Goal: Navigation & Orientation: Go to known website

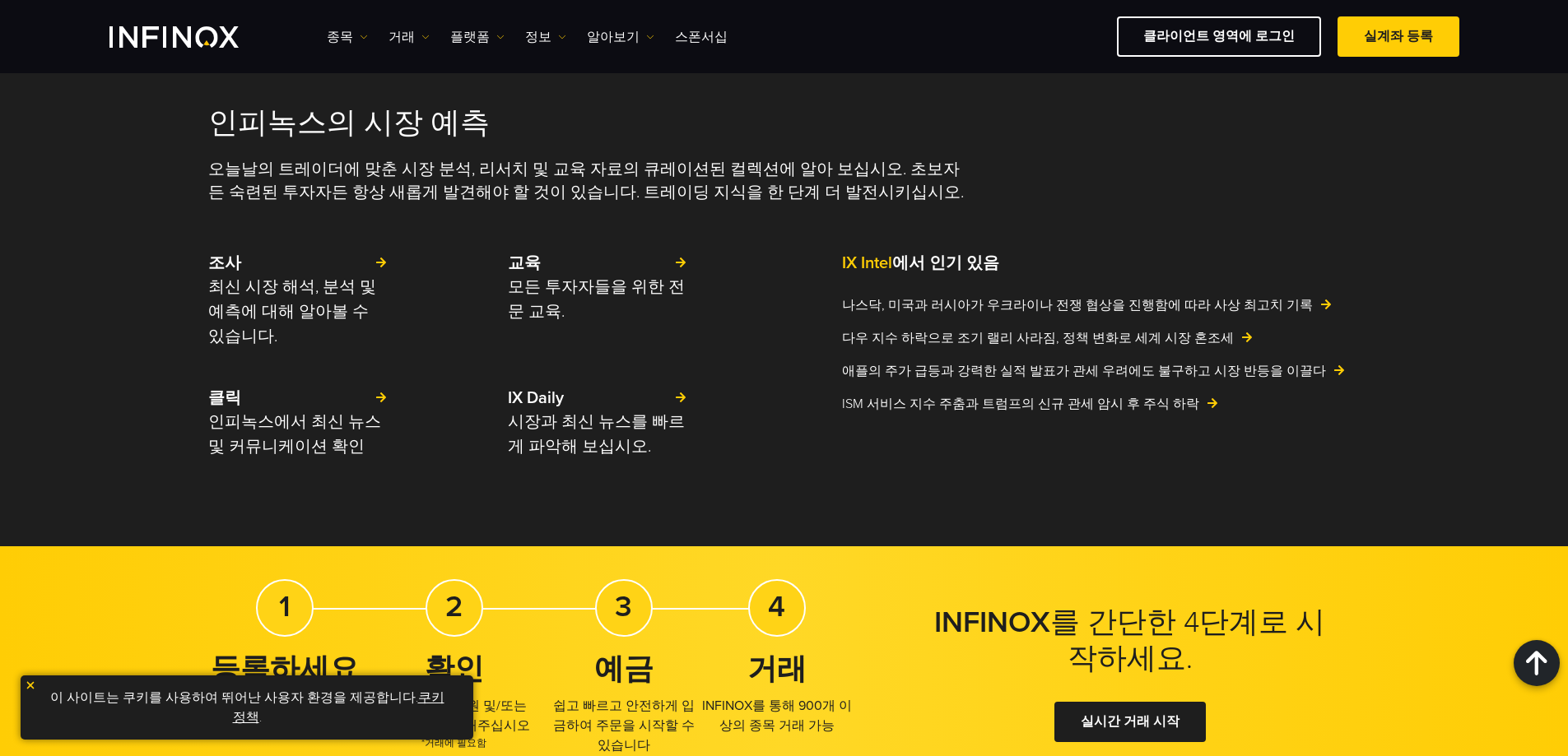
scroll to position [3703, 0]
click at [346, 33] on link "종목" at bounding box center [347, 37] width 41 height 20
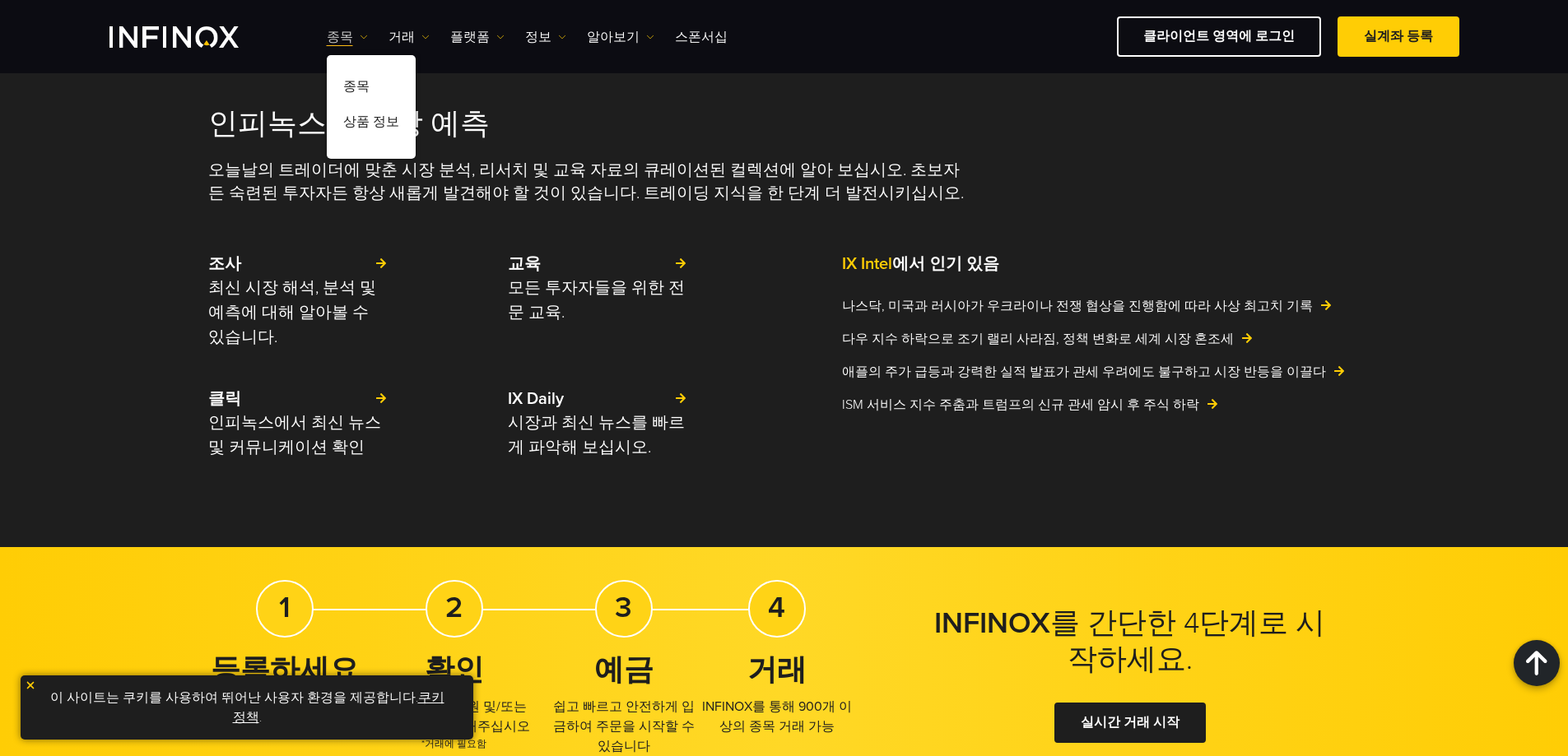
scroll to position [0, 0]
click at [403, 34] on link "거래" at bounding box center [409, 37] width 41 height 20
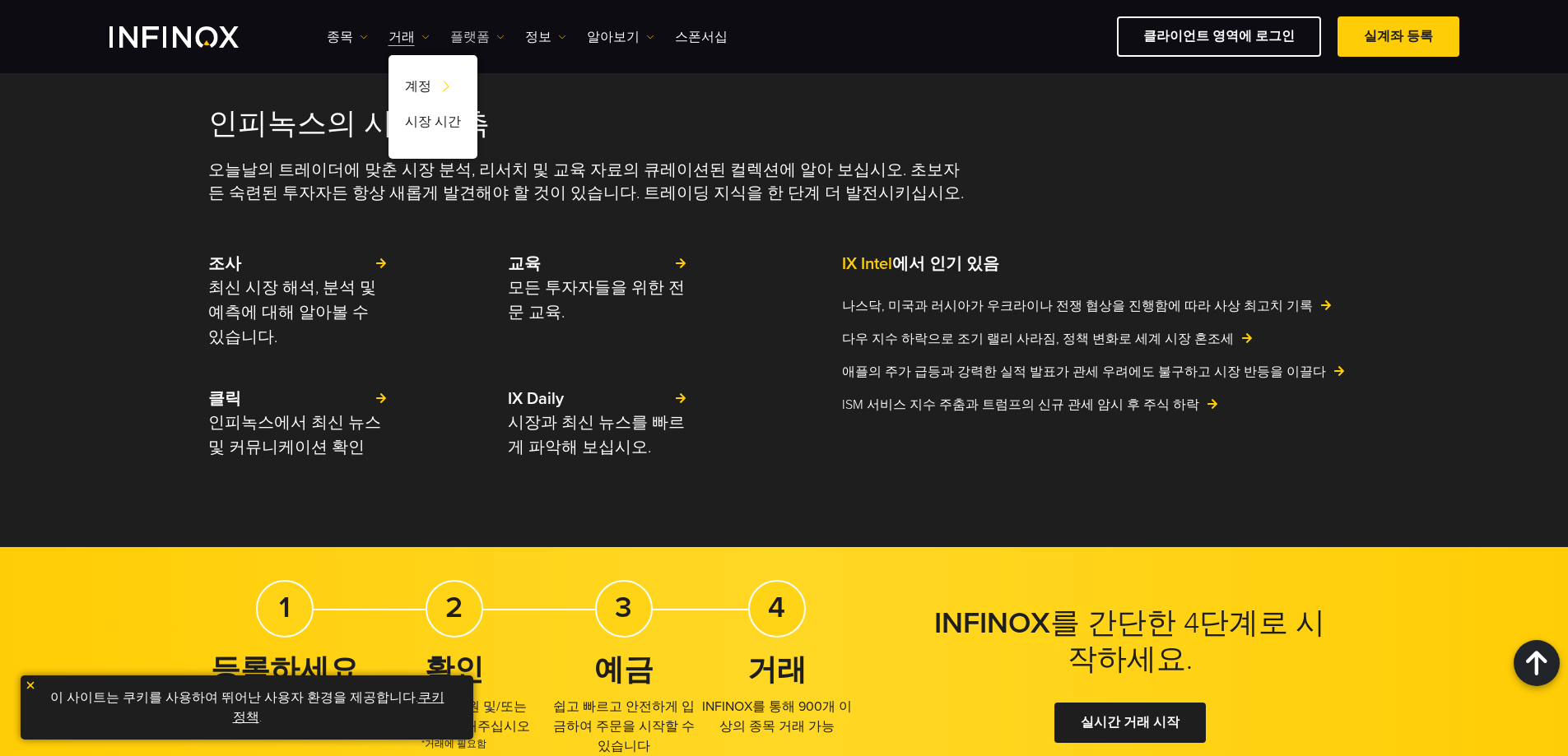
click at [467, 35] on link "플랫폼" at bounding box center [477, 37] width 54 height 20
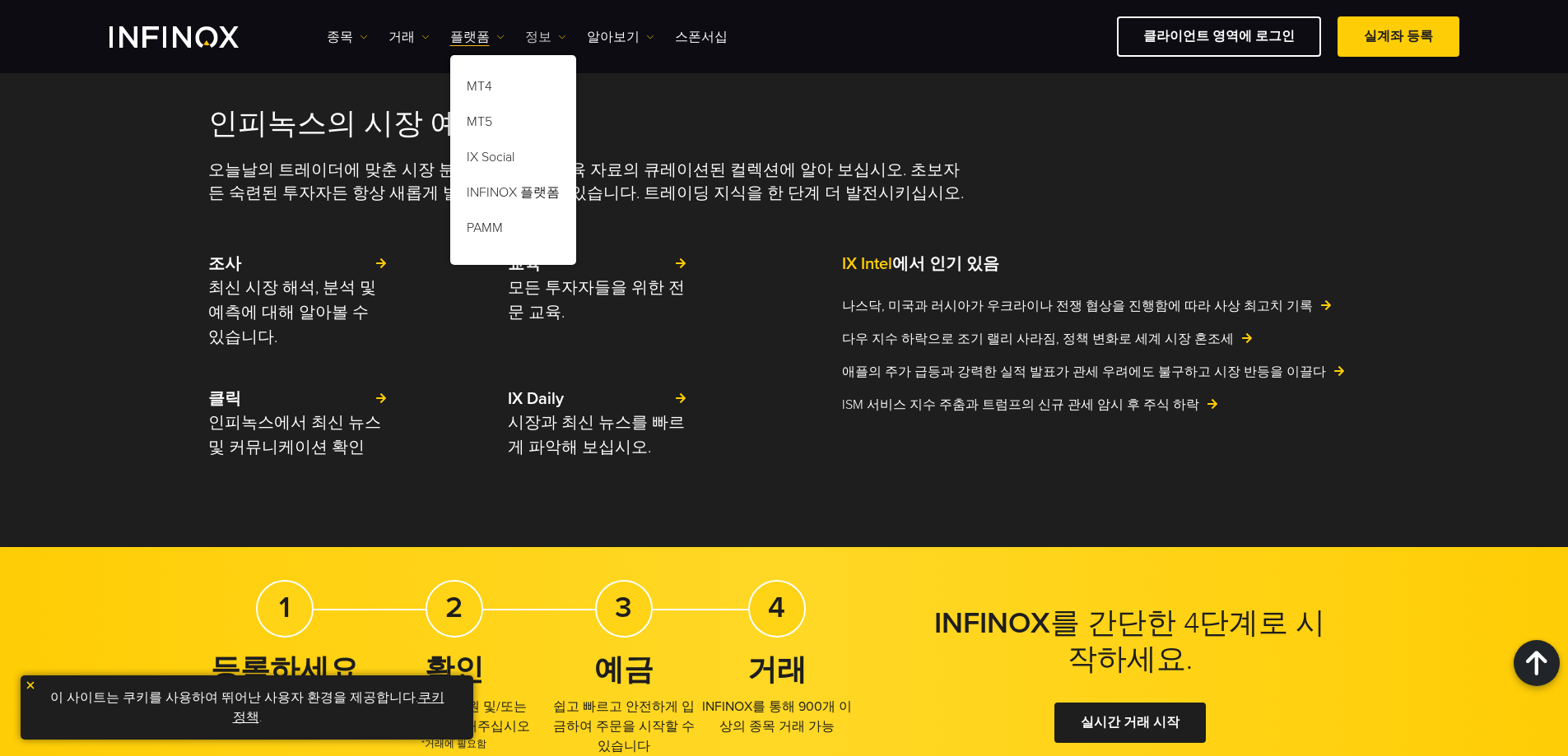
click at [531, 34] on link "정보" at bounding box center [546, 37] width 41 height 20
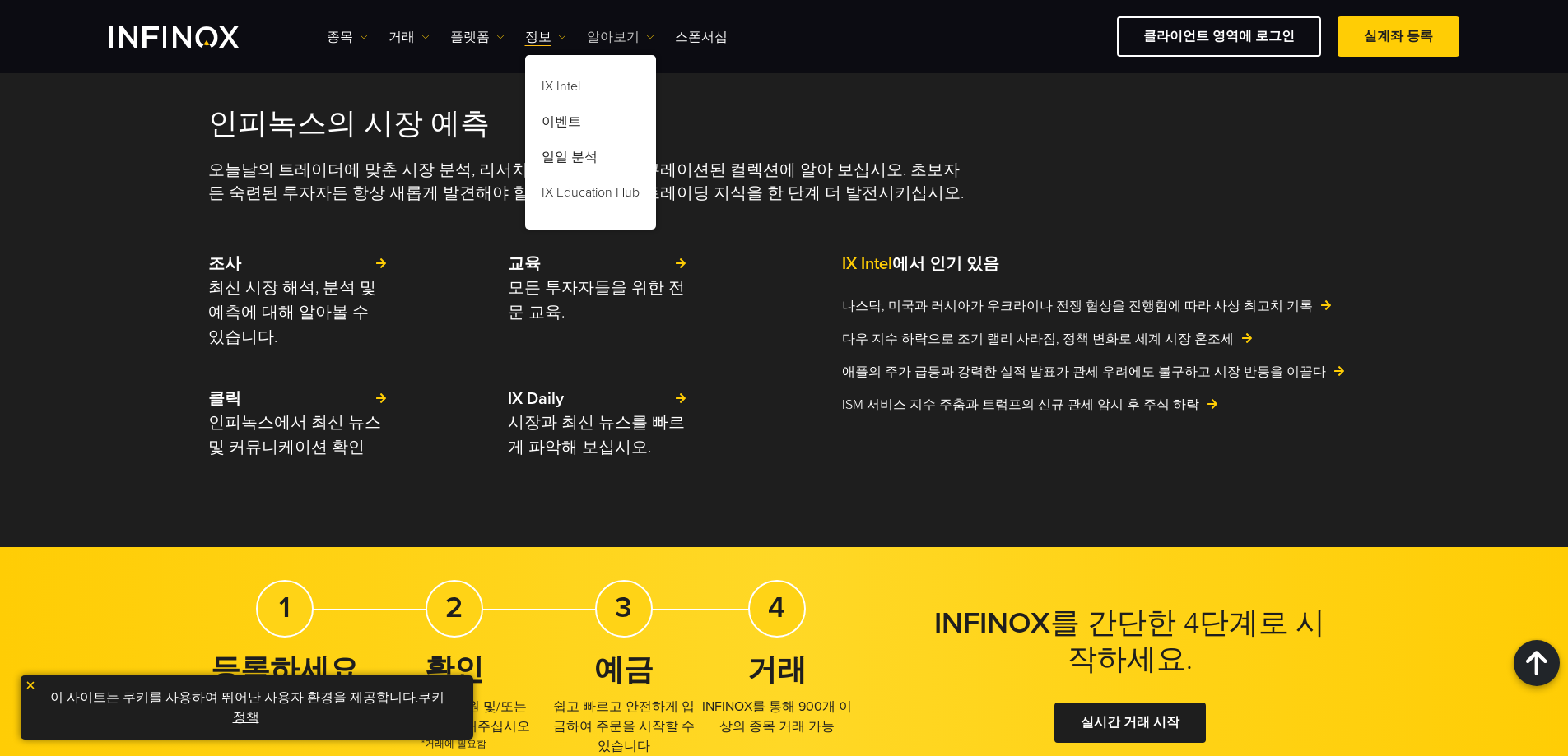
click at [607, 34] on link "알아보기" at bounding box center [621, 37] width 67 height 20
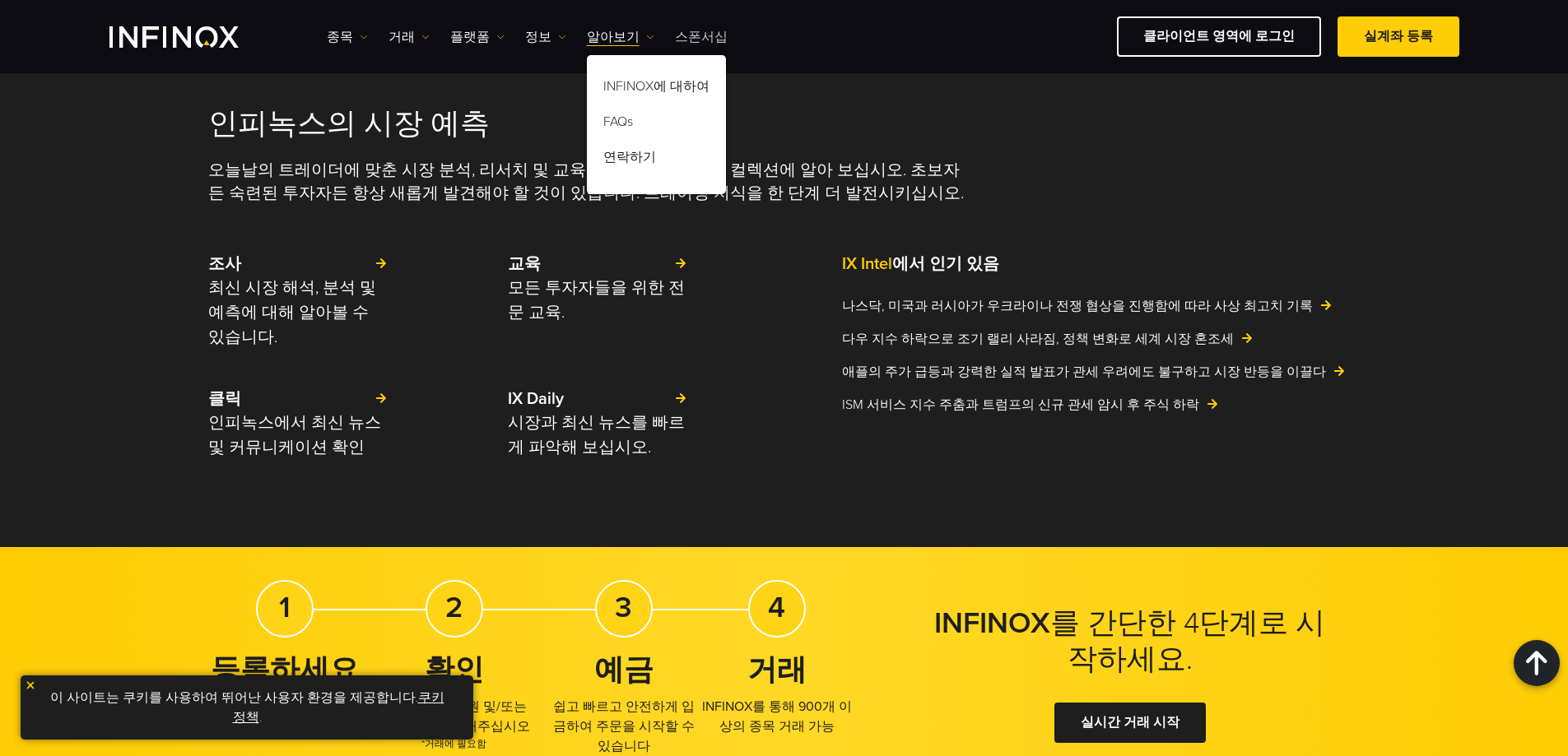
click at [675, 37] on link "스폰서십" at bounding box center [701, 37] width 53 height 20
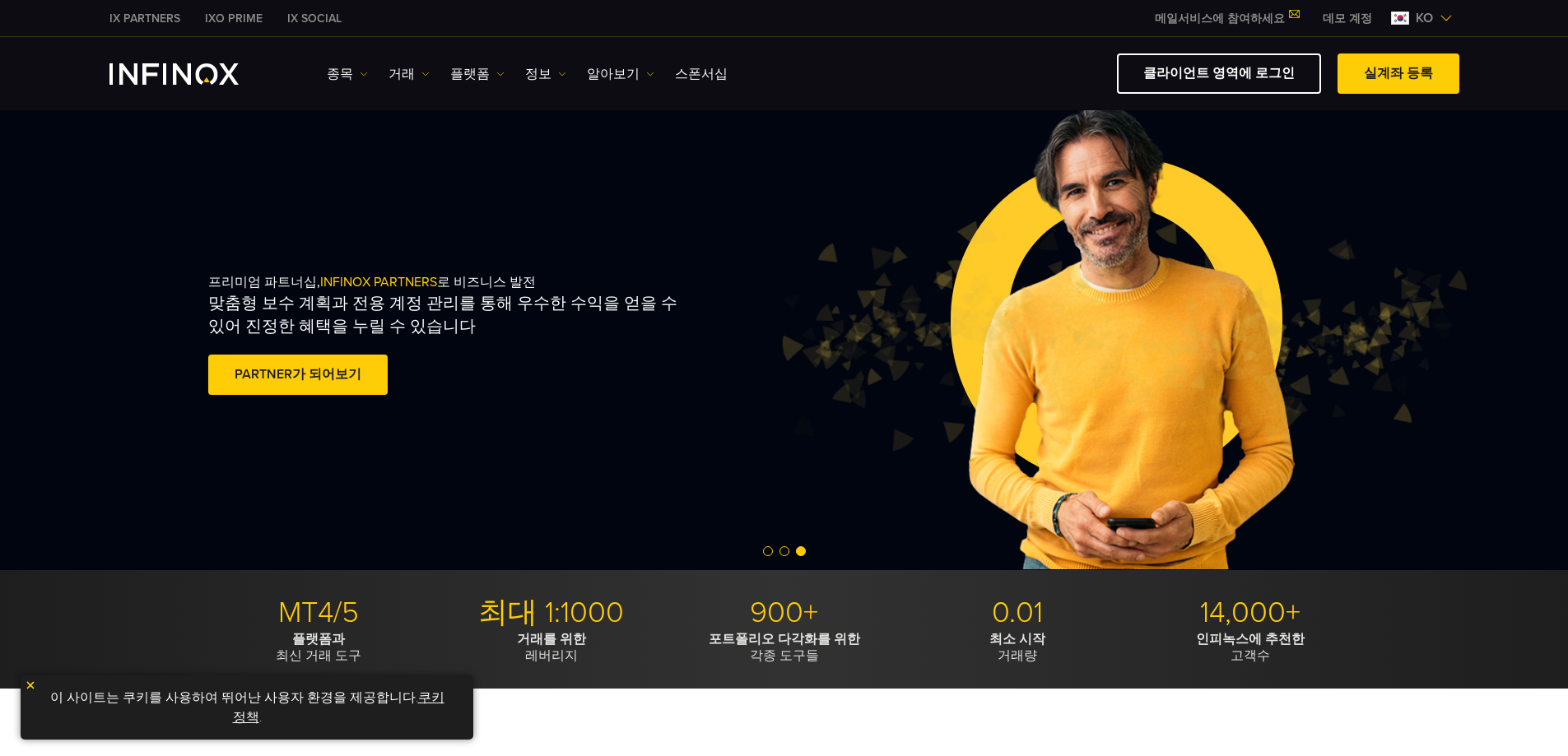
click at [164, 22] on link "IX PARTNERS" at bounding box center [145, 18] width 96 height 17
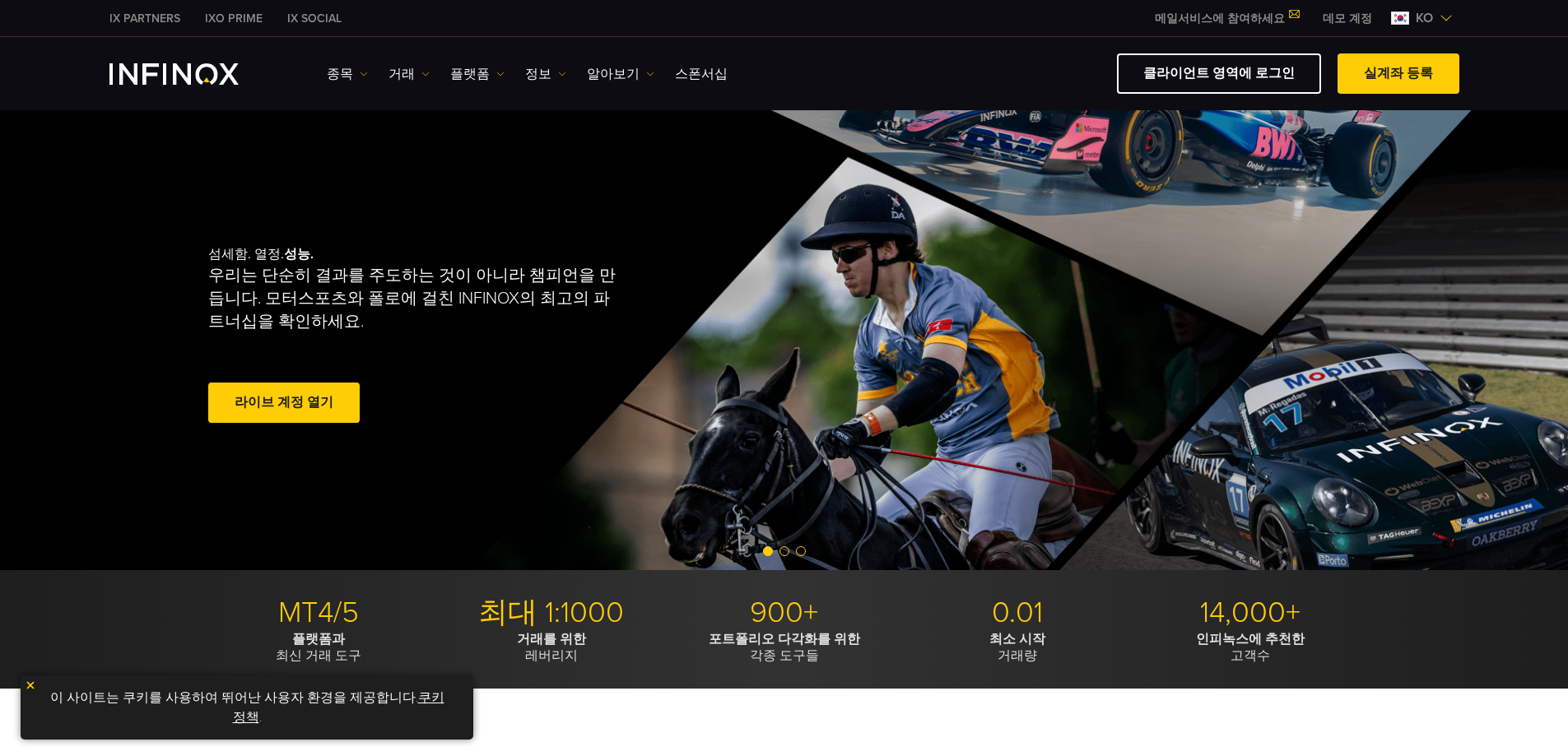
click at [1246, 23] on link "메일서비스에 참여하세요" at bounding box center [1226, 18] width 168 height 14
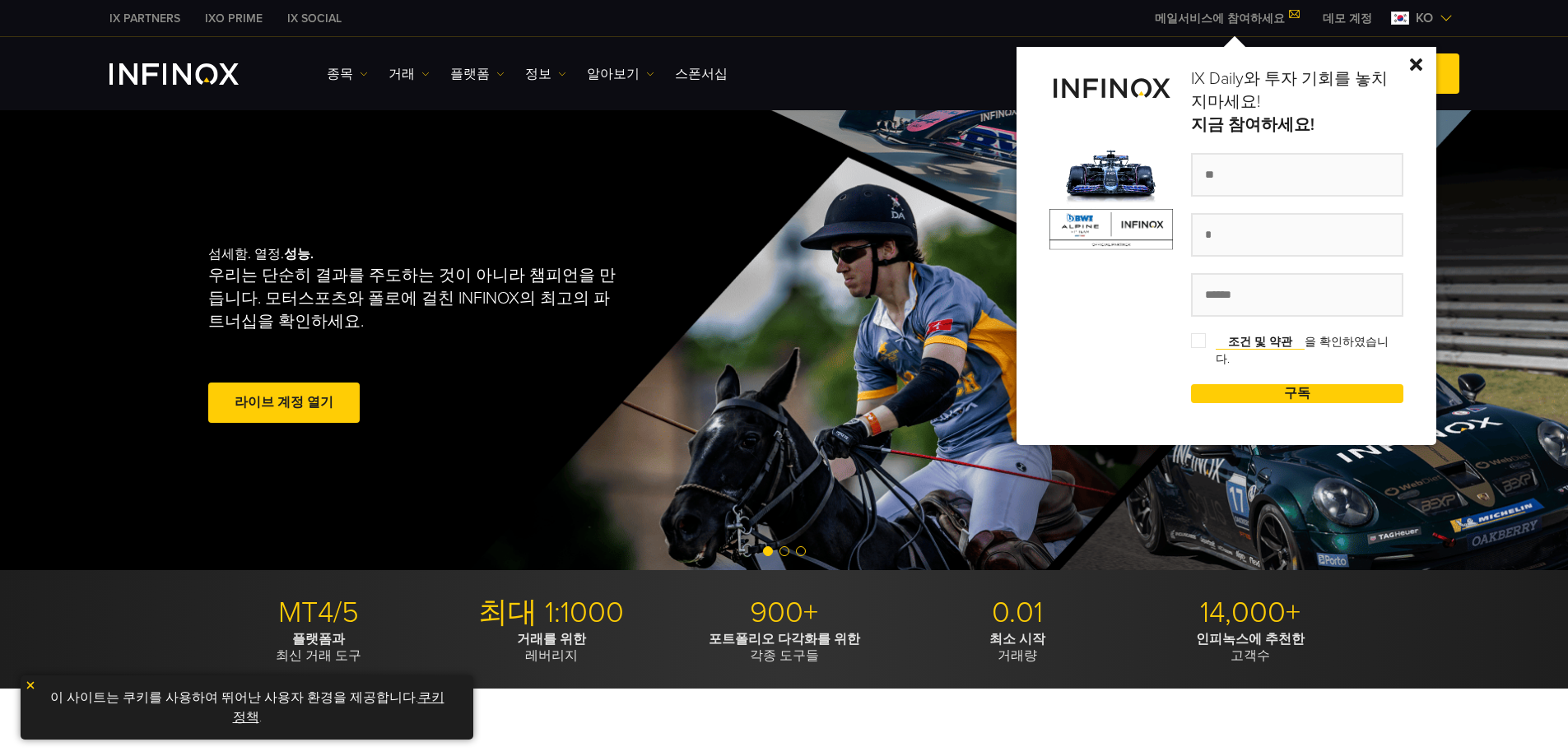
click at [1246, 23] on link "메일서비스에 참여하세요" at bounding box center [1226, 18] width 168 height 14
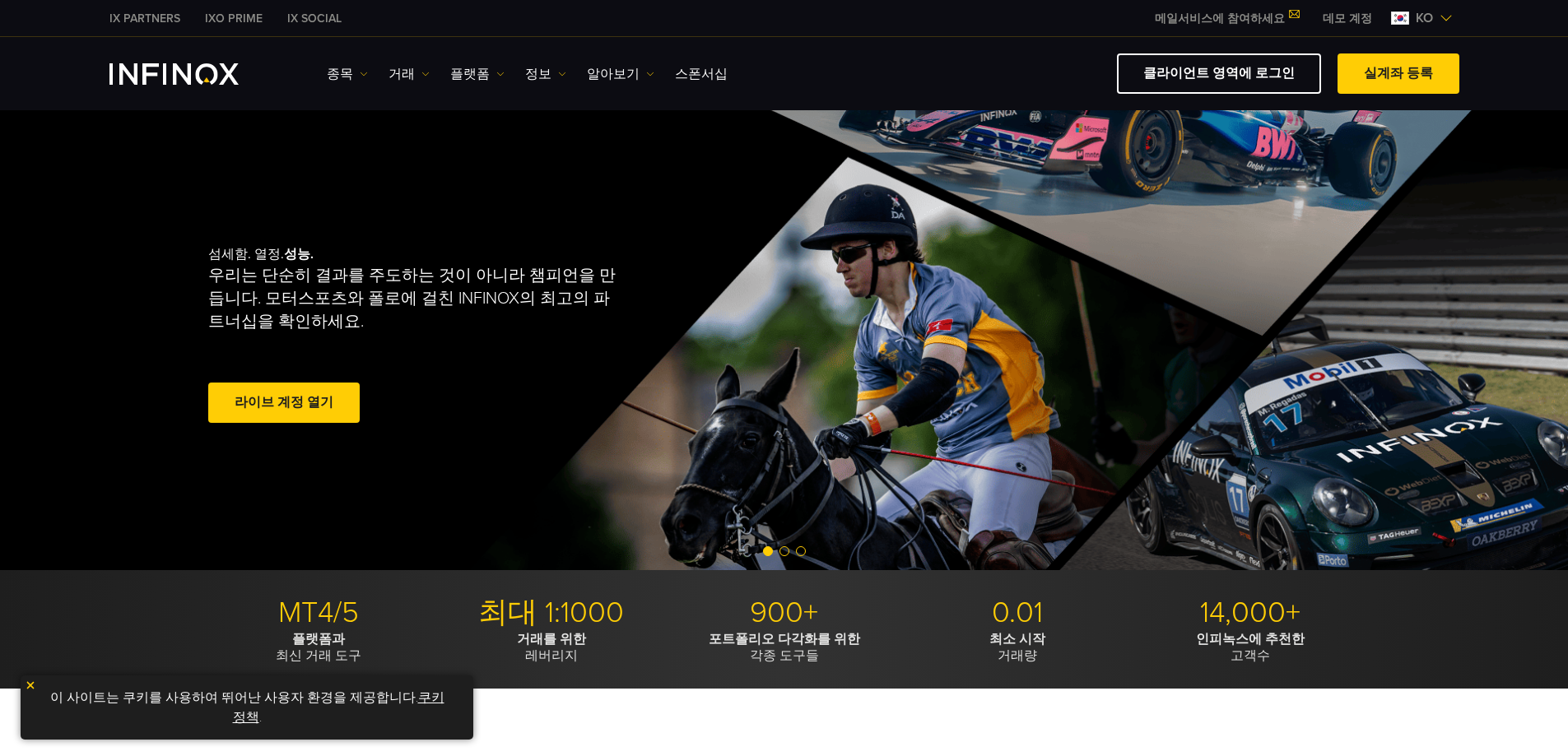
click at [1441, 15] on img at bounding box center [1446, 17] width 13 height 13
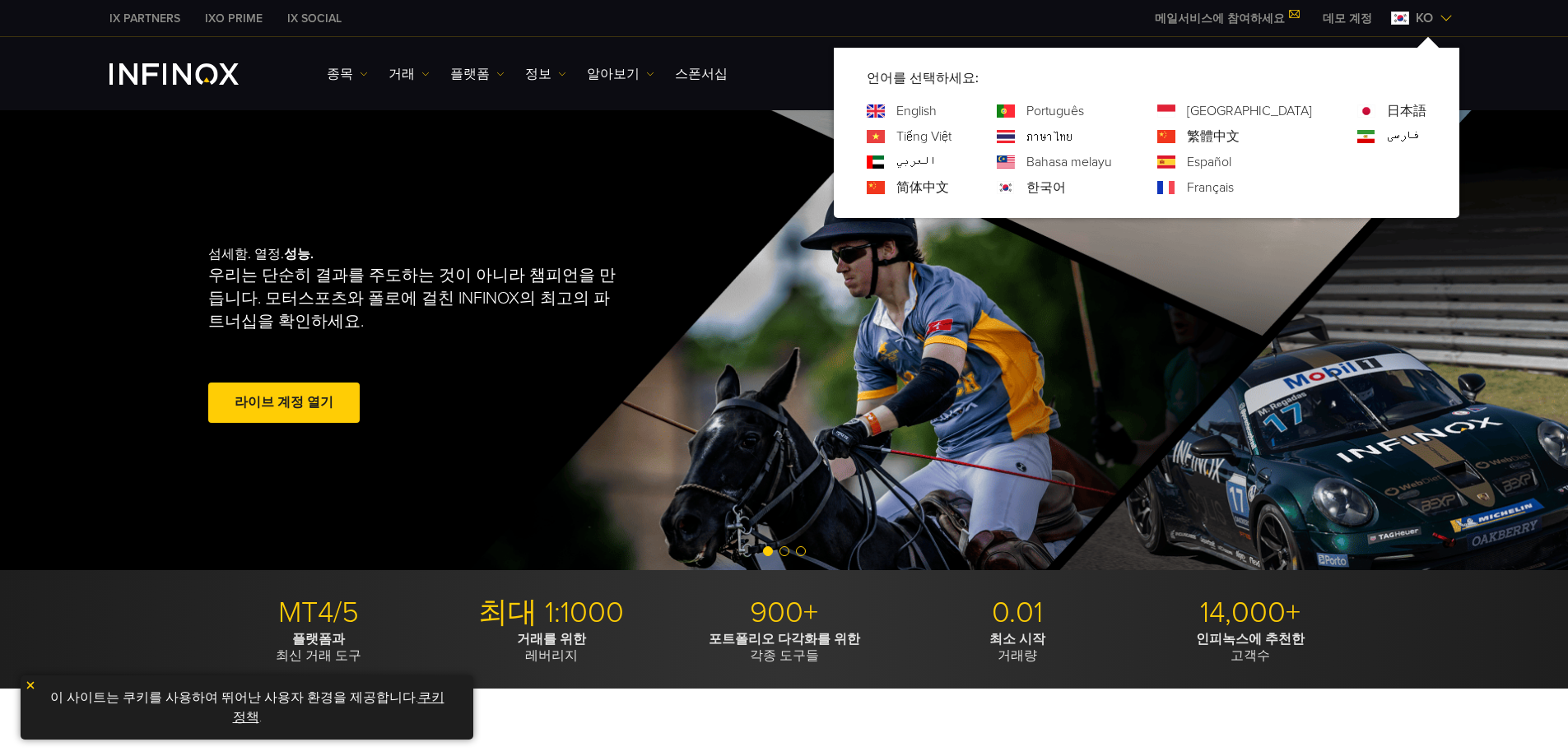
click at [1441, 15] on img at bounding box center [1446, 17] width 13 height 13
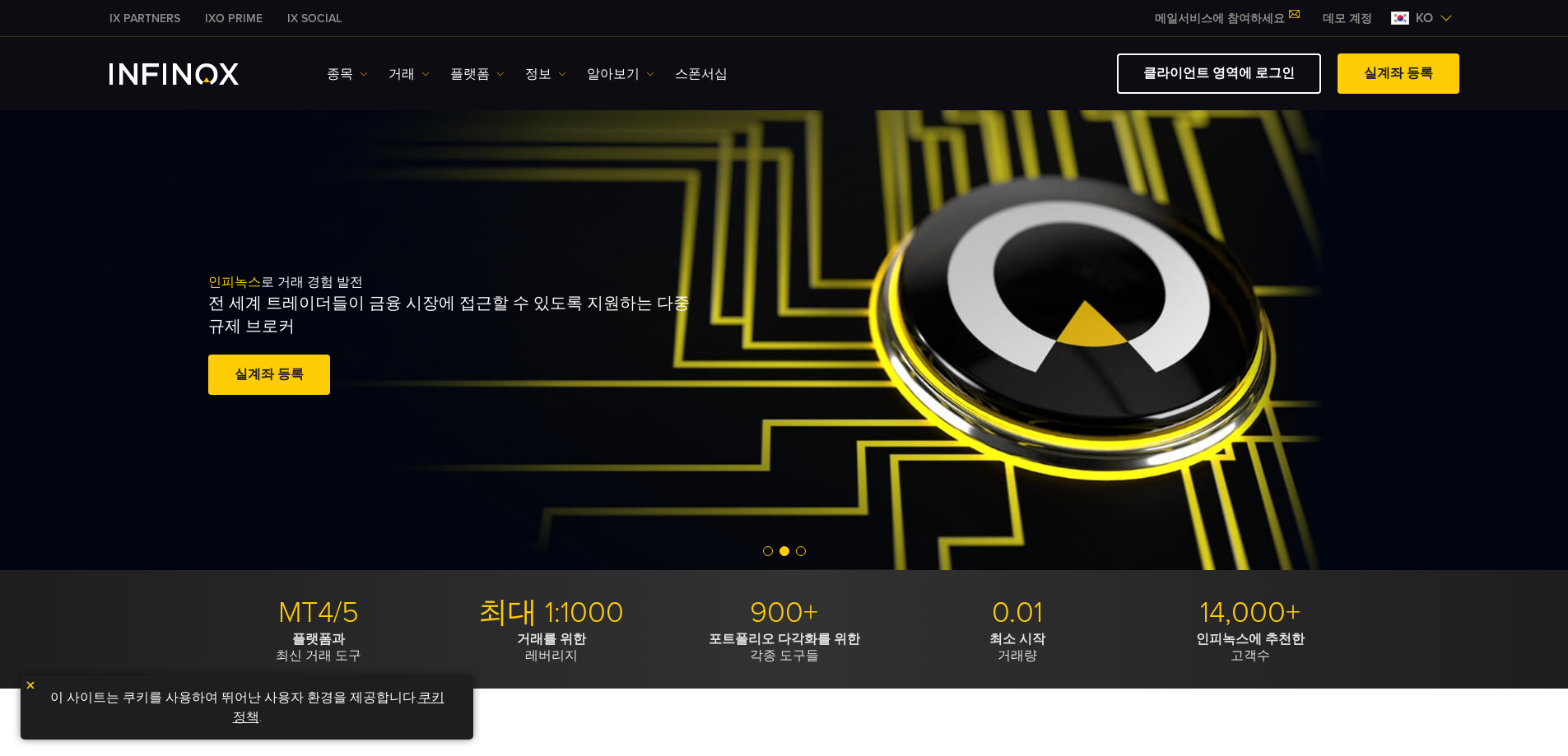
drag, startPoint x: 809, startPoint y: 29, endPoint x: 715, endPoint y: 69, distance: 102.2
click at [797, 33] on div "IX PARTNERS IXO PRIME IX SOCIAL 메일서비스에 참여하세요 IX Daily와 투자 기회를 놓치지마세요! 지금 참여하세요!…" at bounding box center [784, 18] width 1350 height 36
click at [307, 22] on link "IX SOCIAL" at bounding box center [314, 18] width 79 height 17
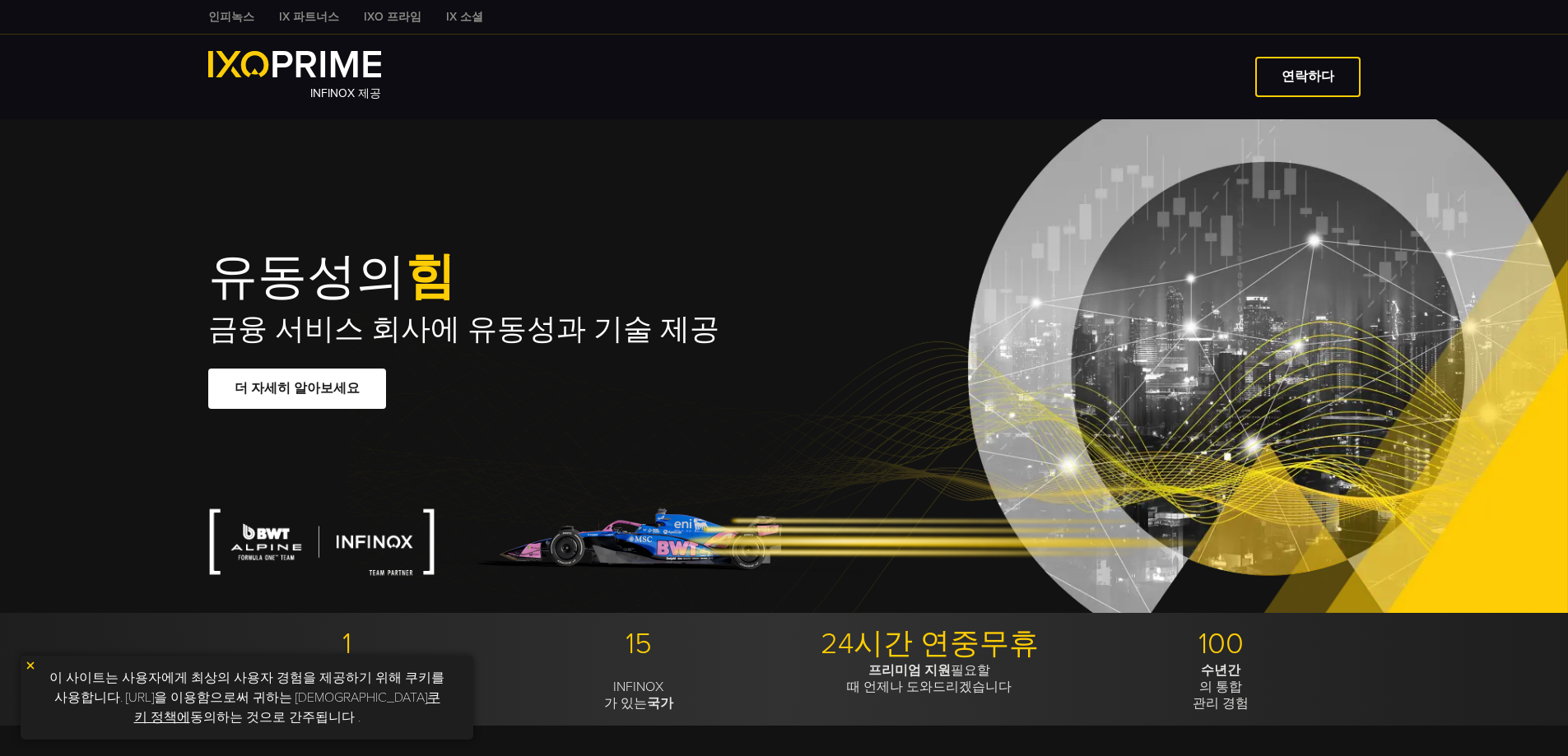
type input "***"
click at [292, 77] on img at bounding box center [295, 64] width 174 height 27
type input "***"
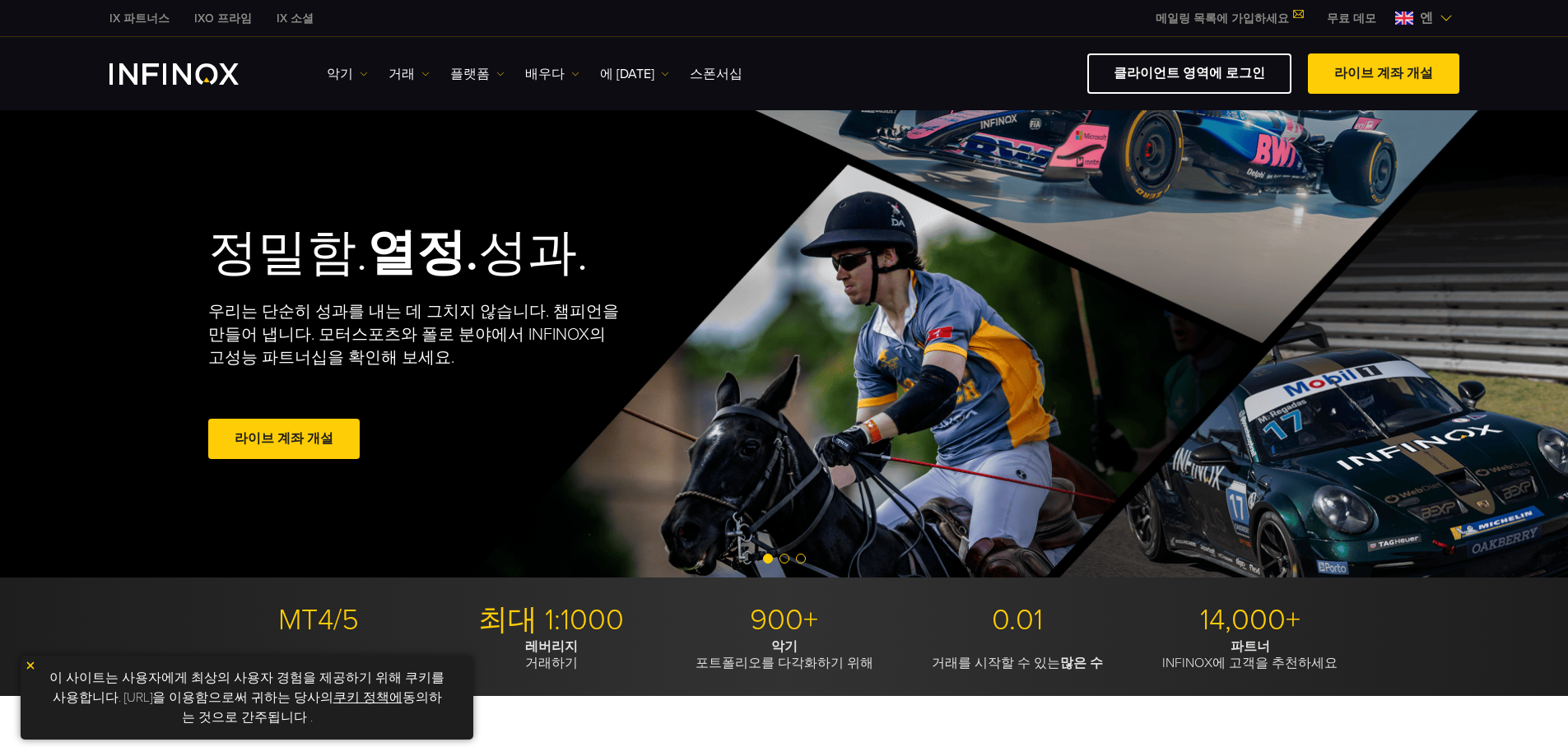
click at [284, 438] on span at bounding box center [284, 438] width 0 height 0
